Goal: Task Accomplishment & Management: Use online tool/utility

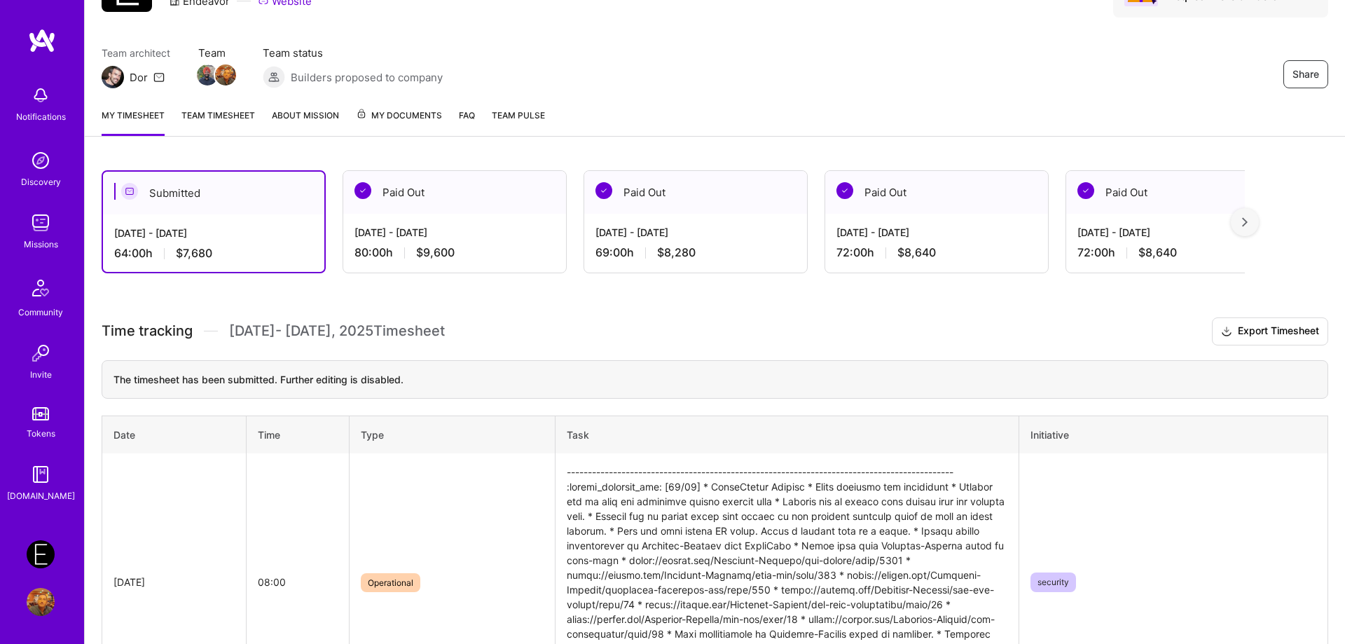
scroll to position [302, 0]
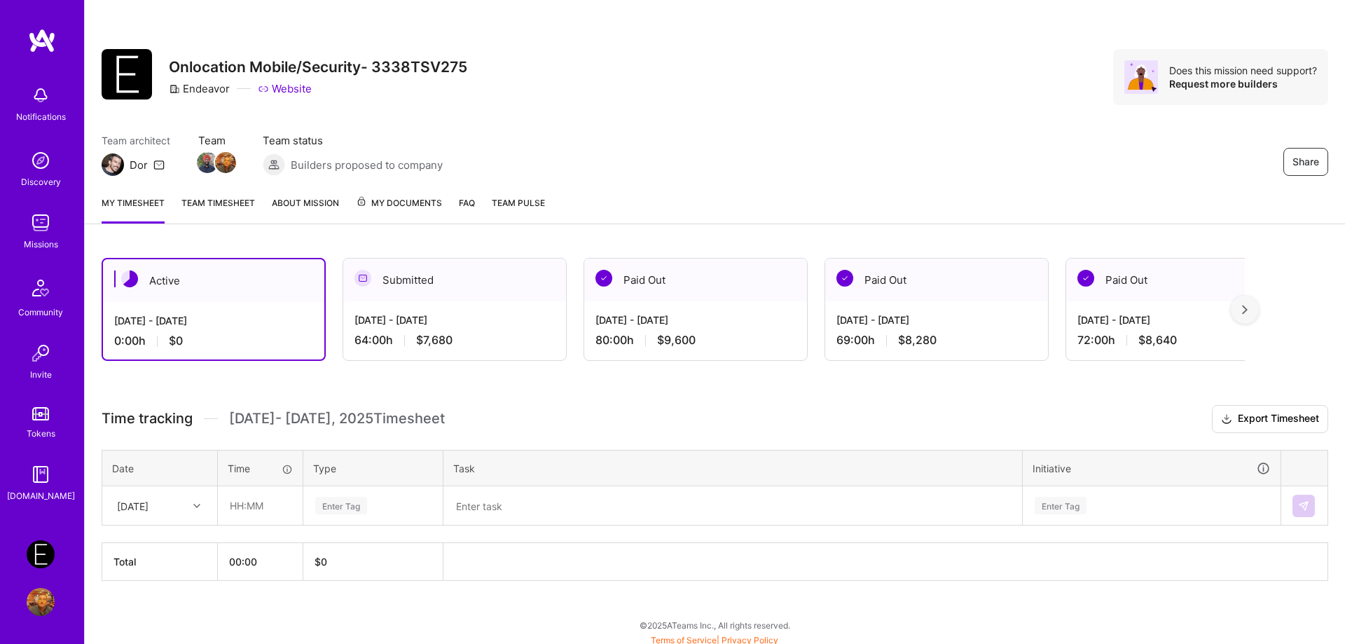
scroll to position [6, 0]
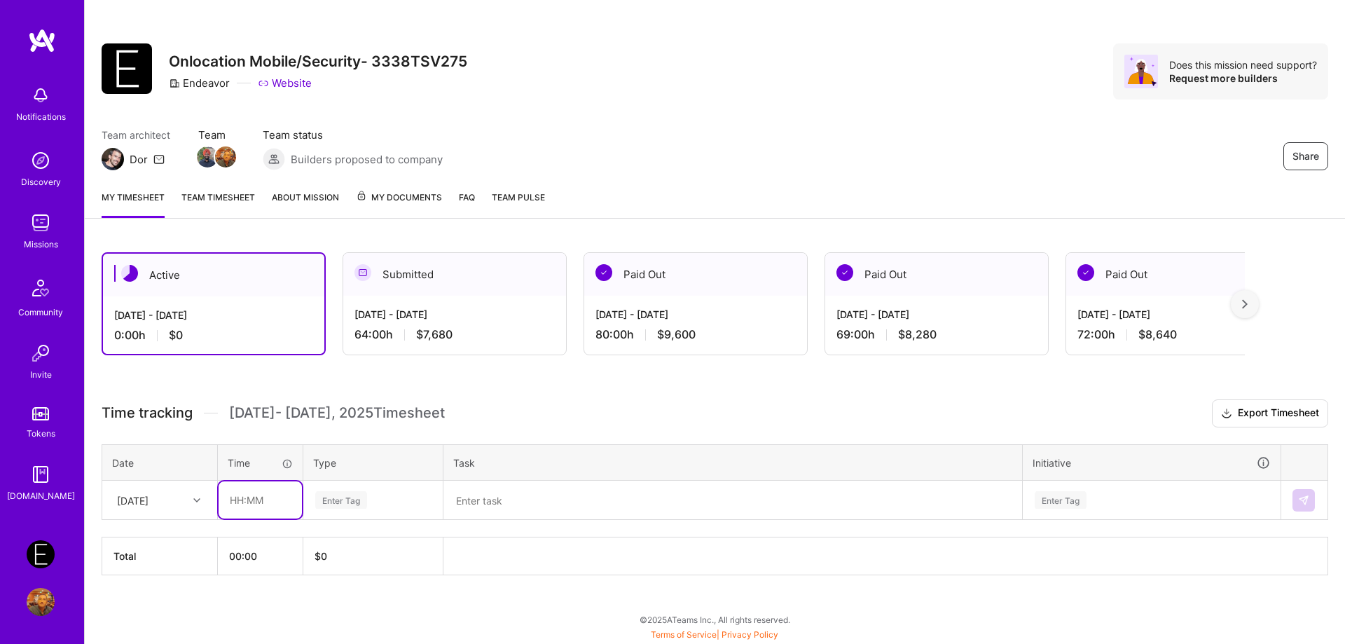
click at [261, 505] on input "text" at bounding box center [259, 499] width 83 height 37
type input "08:00"
type input "op"
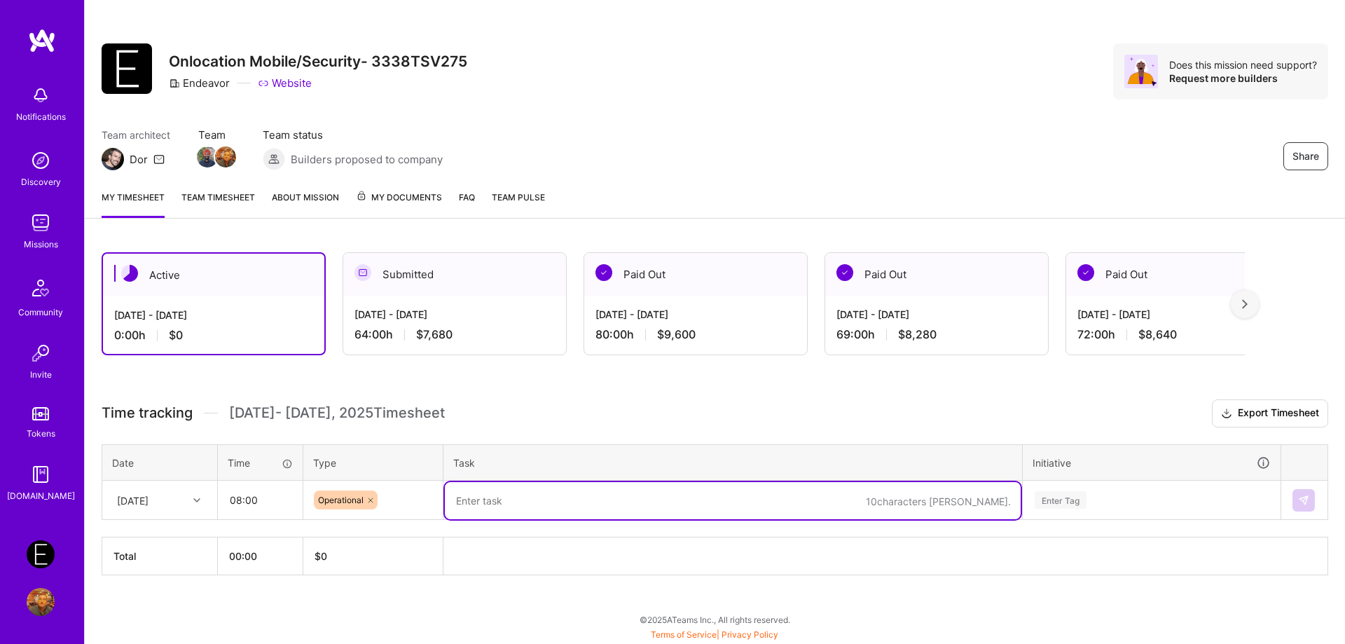
paste textarea "-------------------------------------------------------------------------------…"
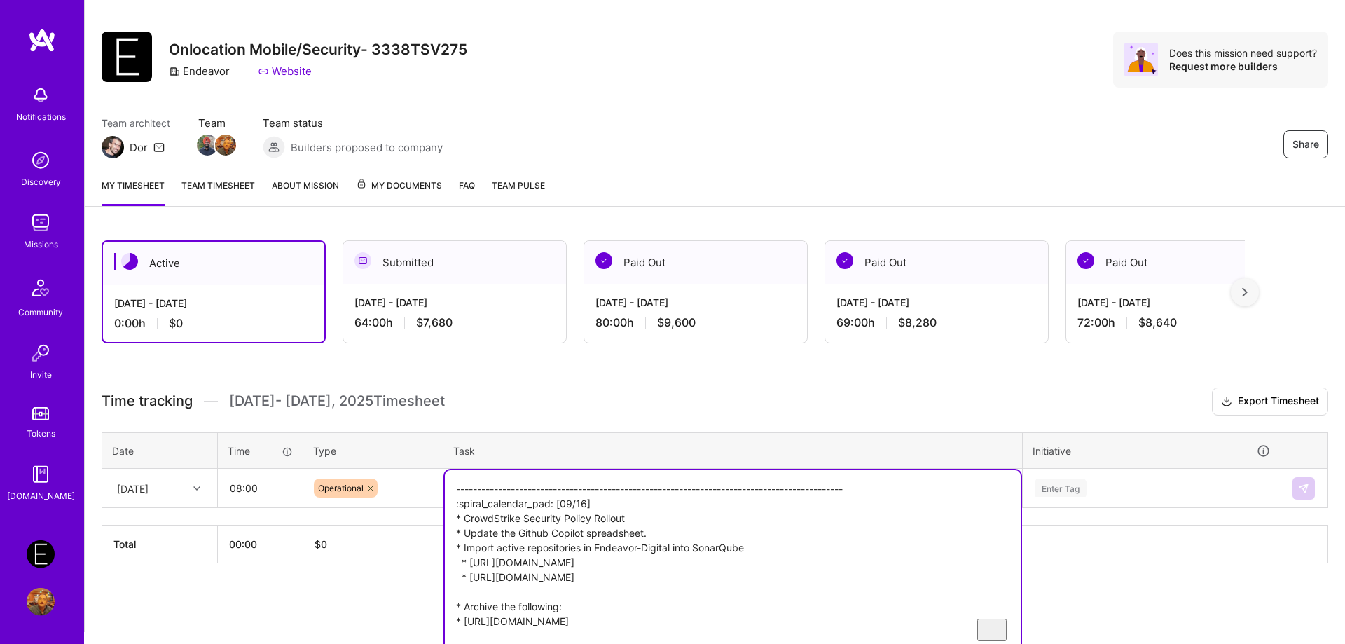
type textarea "-------------------------------------------------------------------------------…"
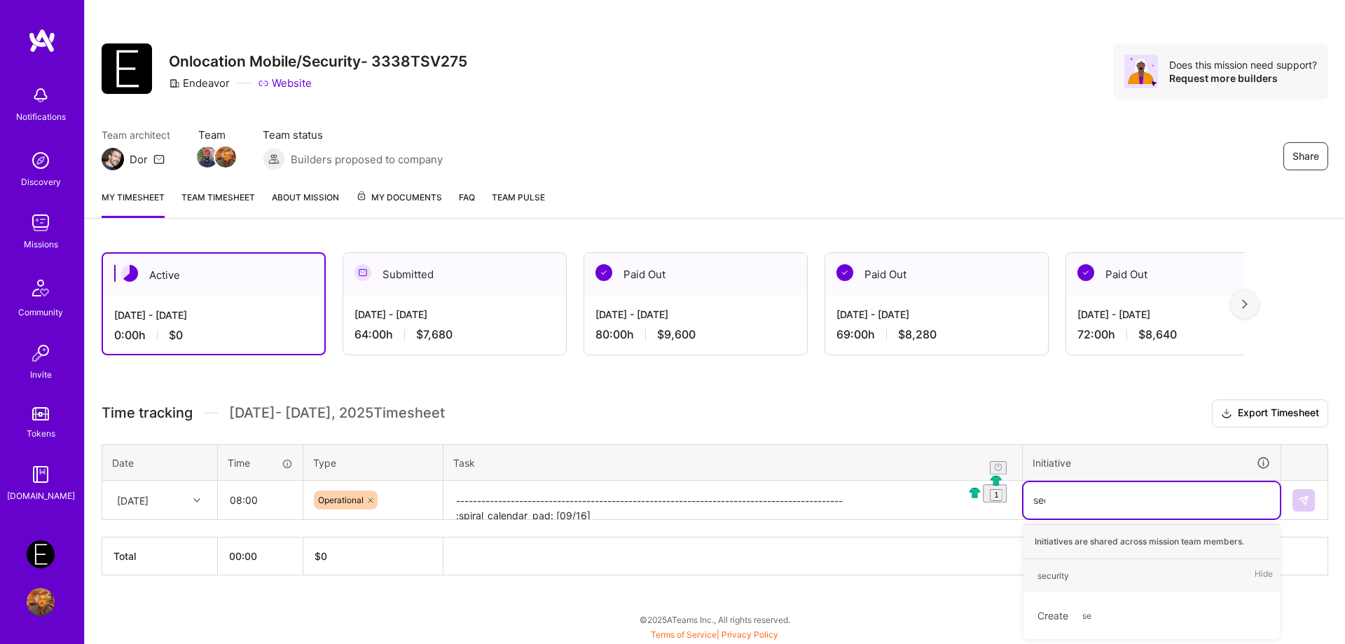
type input "secu"
